Goal: Transaction & Acquisition: Purchase product/service

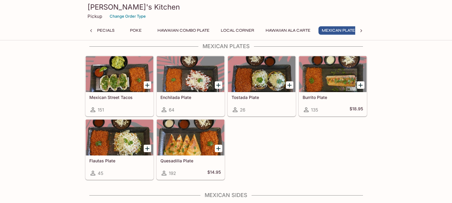
scroll to position [0, 106]
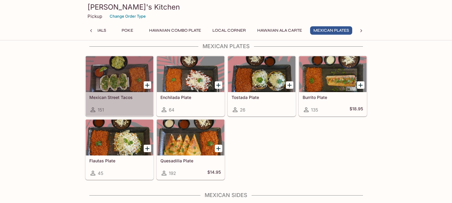
click at [129, 97] on h5 "Mexican Street Tacos" at bounding box center [119, 97] width 60 height 5
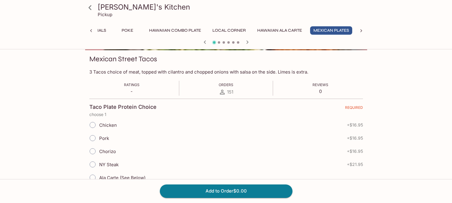
scroll to position [122, 0]
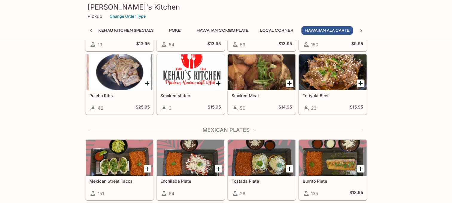
scroll to position [875, 0]
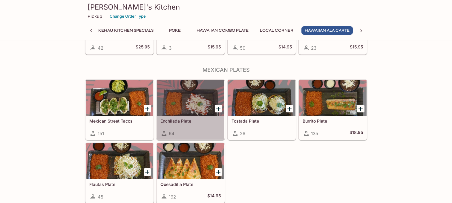
click at [191, 109] on div at bounding box center [191, 98] width 68 height 36
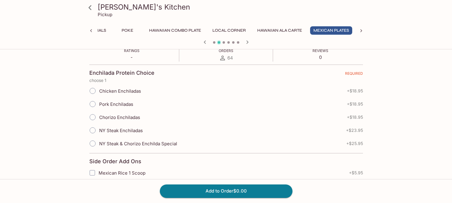
scroll to position [30, 0]
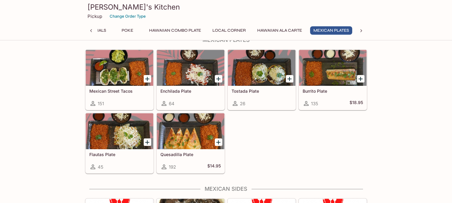
scroll to position [0, 106]
click at [174, 141] on div at bounding box center [191, 131] width 68 height 36
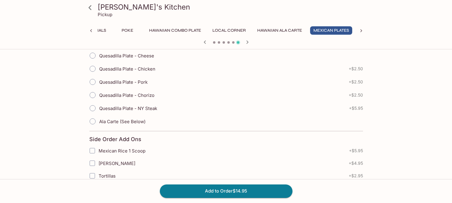
scroll to position [9, 0]
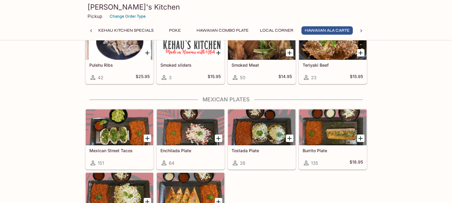
scroll to position [883, 0]
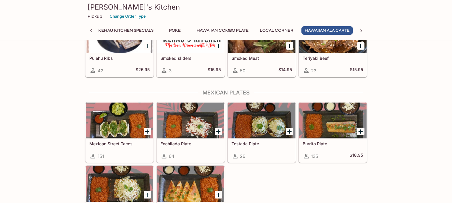
click at [120, 116] on div at bounding box center [120, 120] width 68 height 36
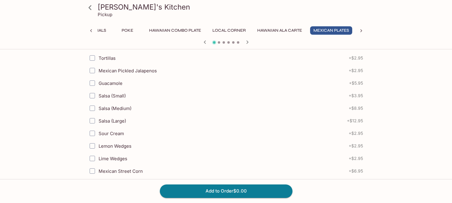
scroll to position [272, 0]
